Goal: Find specific page/section: Find specific page/section

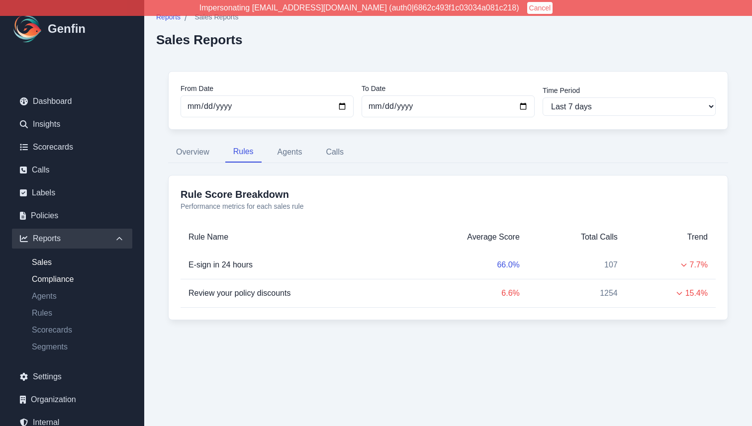
click at [52, 279] on link "Compliance" at bounding box center [78, 280] width 108 height 12
